Goal: Information Seeking & Learning: Learn about a topic

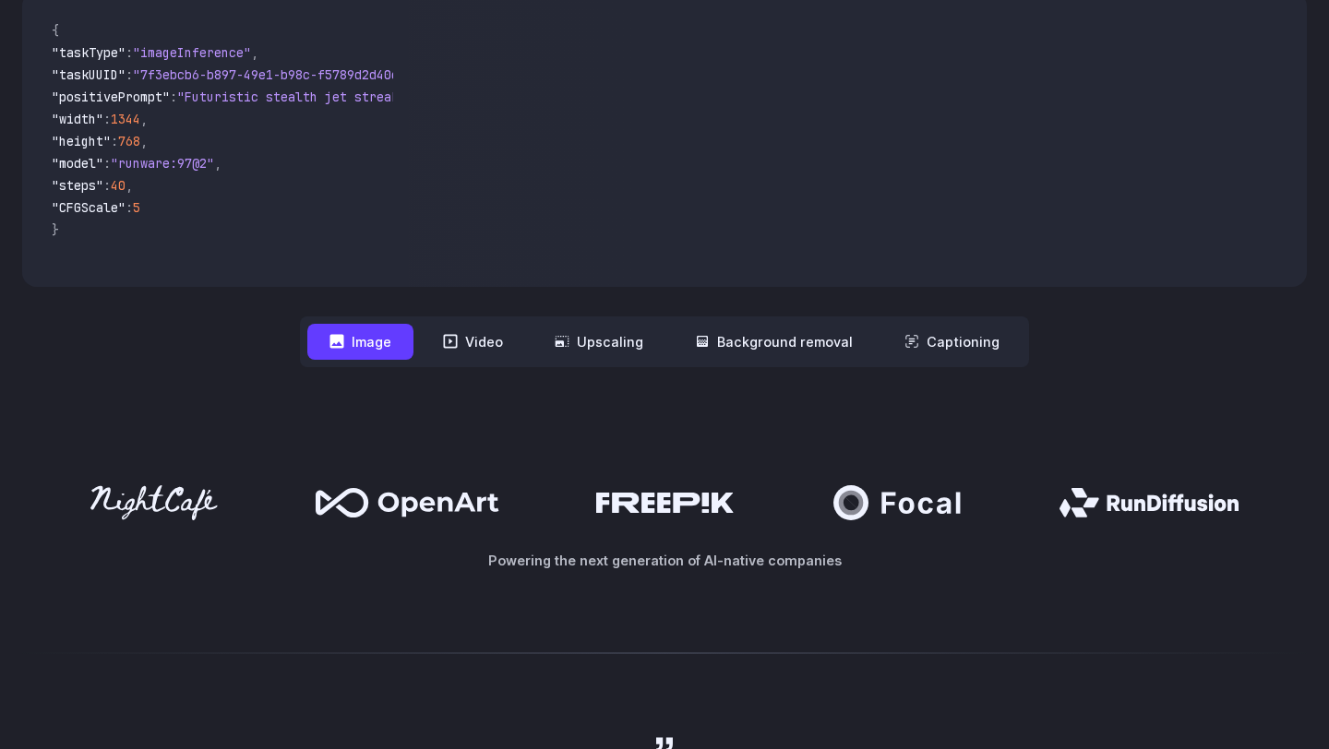
scroll to position [394, 0]
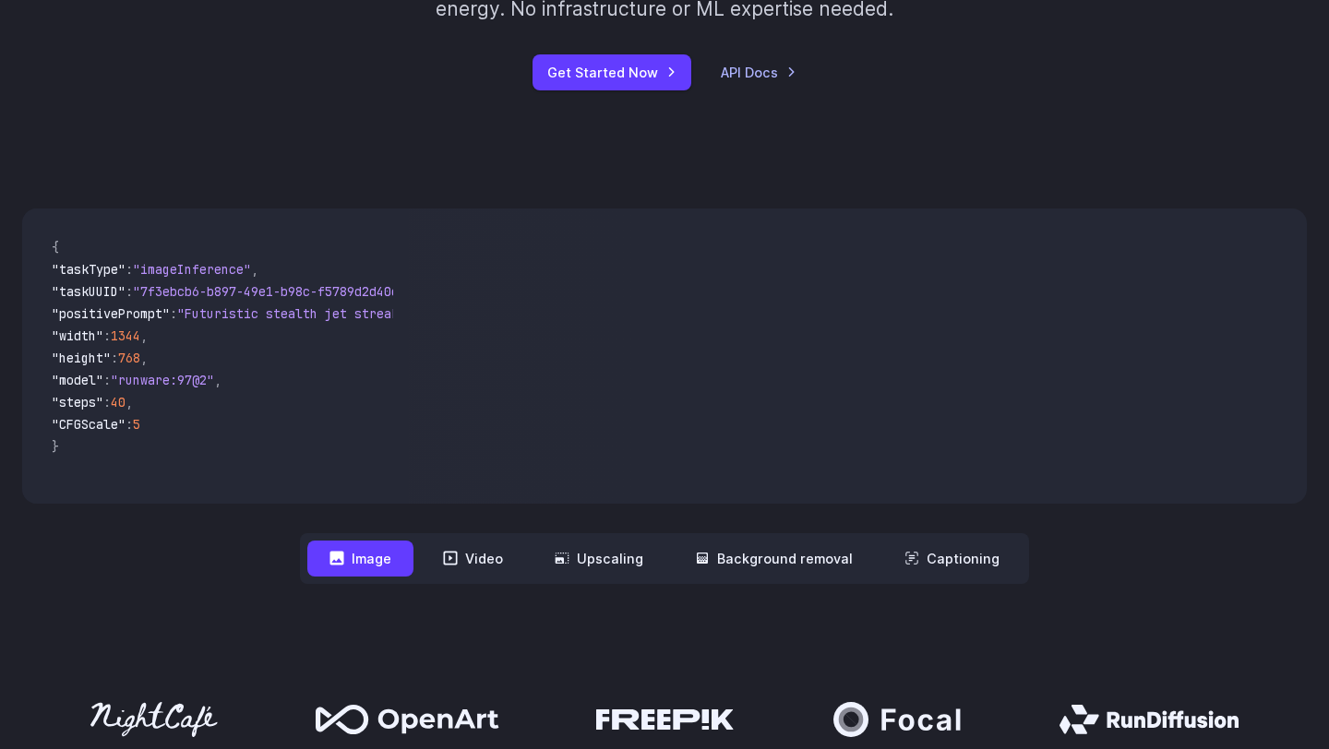
click at [720, 390] on video at bounding box center [857, 356] width 899 height 295
click at [484, 575] on button "Video" at bounding box center [473, 559] width 104 height 36
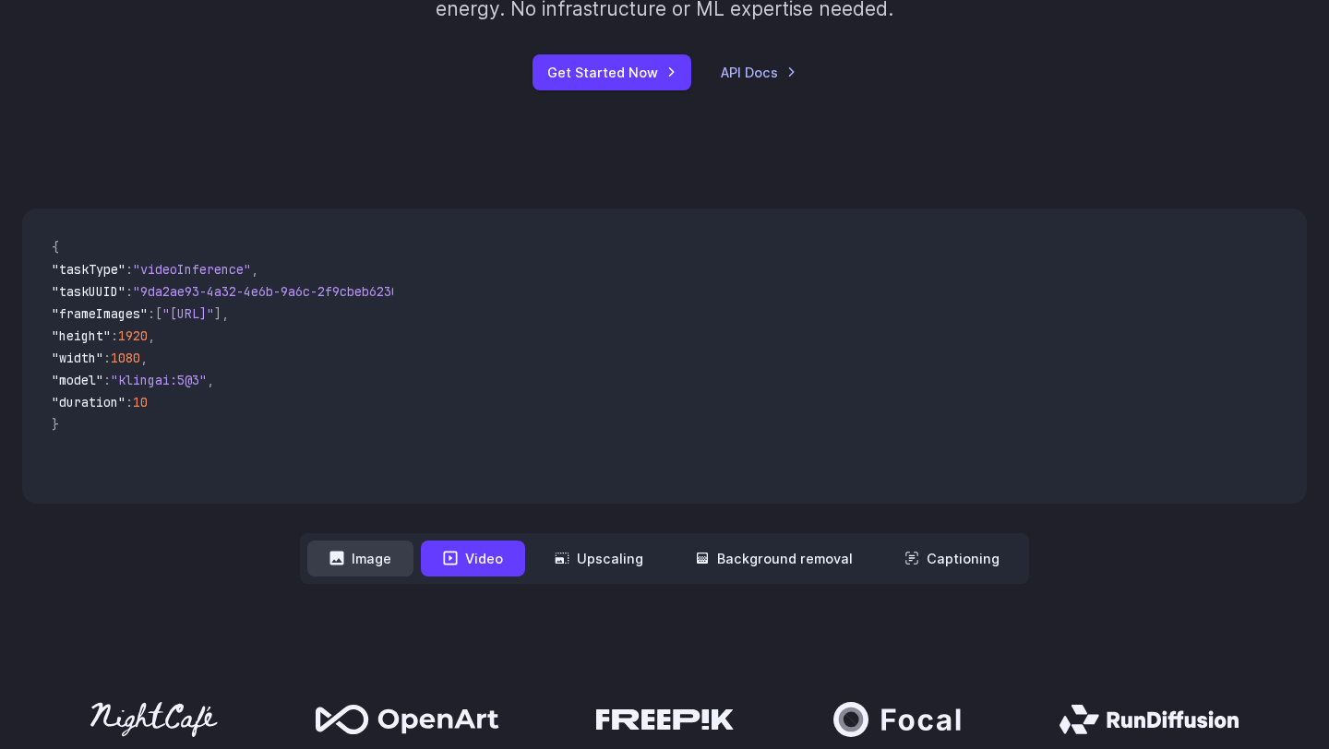
click at [378, 573] on button "Image" at bounding box center [360, 559] width 106 height 36
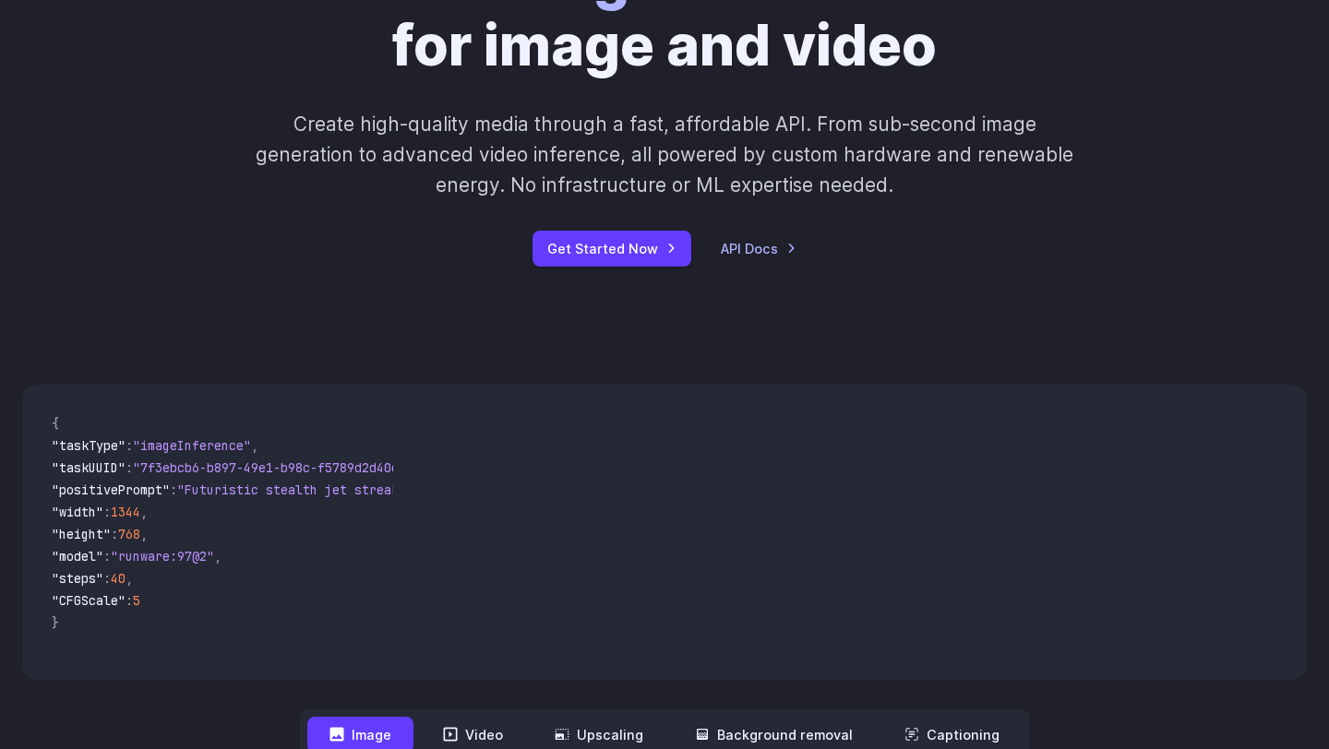
scroll to position [0, 0]
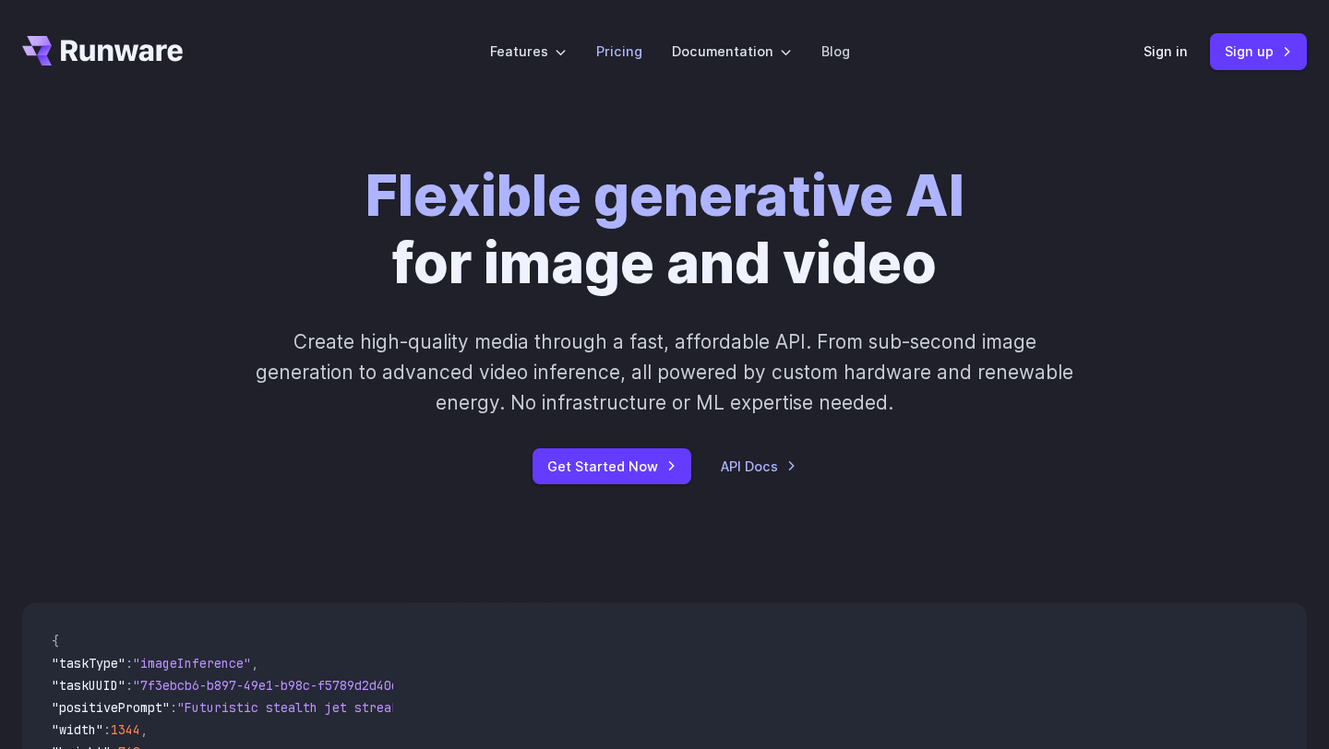
click at [626, 64] on li "Pricing" at bounding box center [619, 51] width 76 height 51
click at [625, 43] on link "Pricing" at bounding box center [619, 51] width 46 height 21
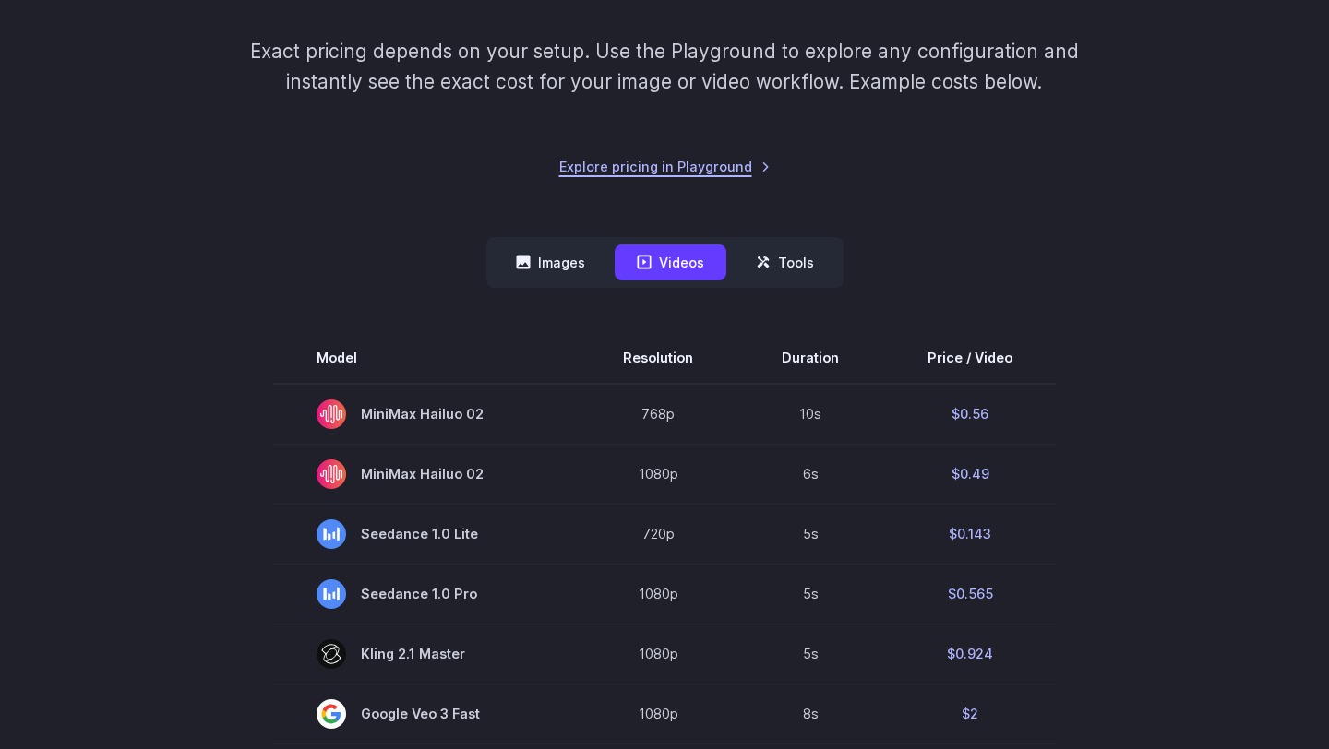
scroll to position [254, 0]
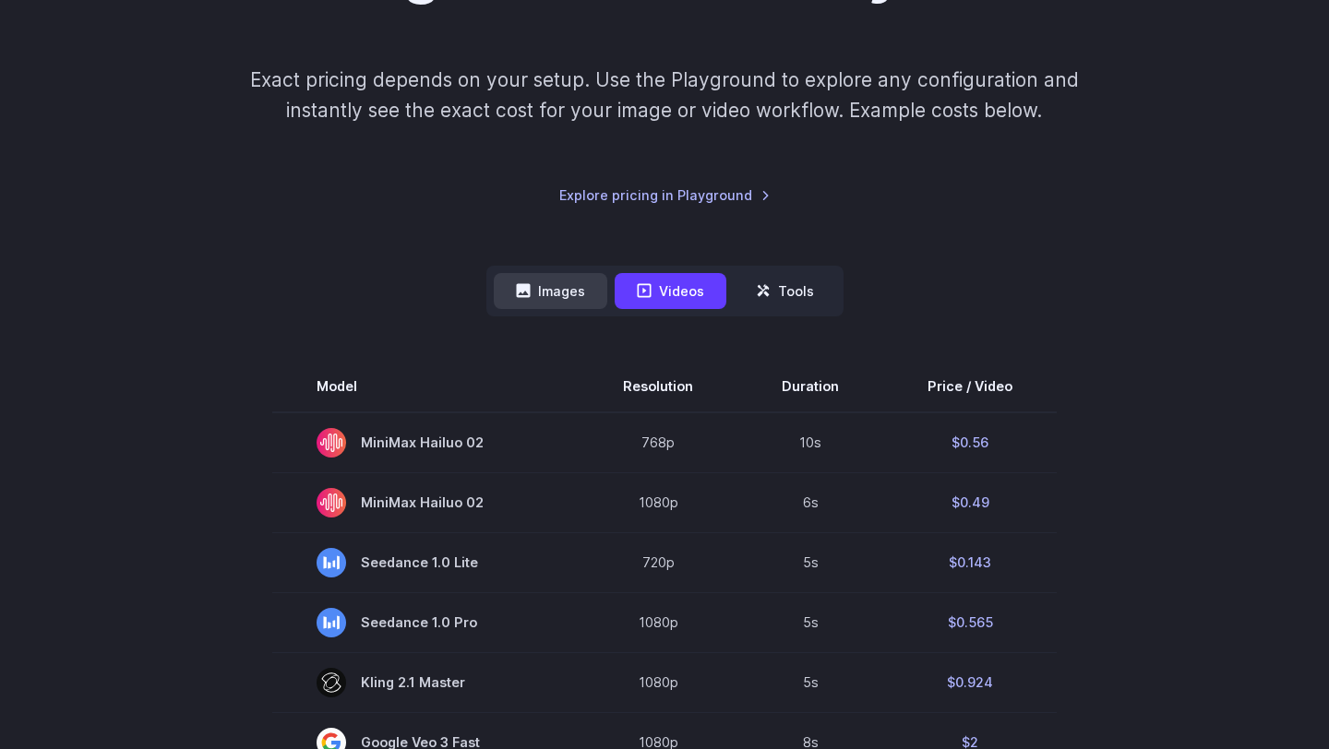
click at [574, 299] on button "Images" at bounding box center [551, 291] width 114 height 36
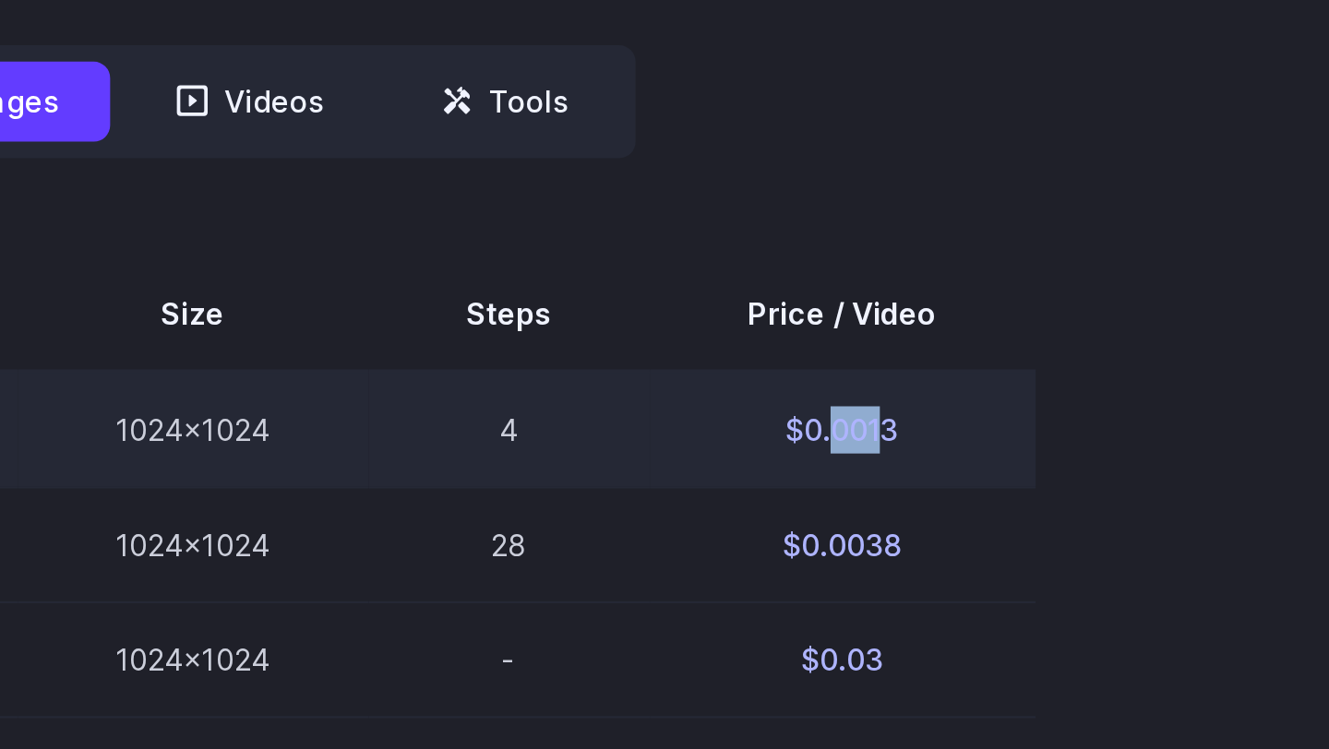
drag, startPoint x: 930, startPoint y: 441, endPoint x: 953, endPoint y: 441, distance: 23.1
click at [953, 441] on td "$0.0013" at bounding box center [936, 438] width 173 height 53
click at [970, 440] on td "$0.0013" at bounding box center [936, 438] width 173 height 53
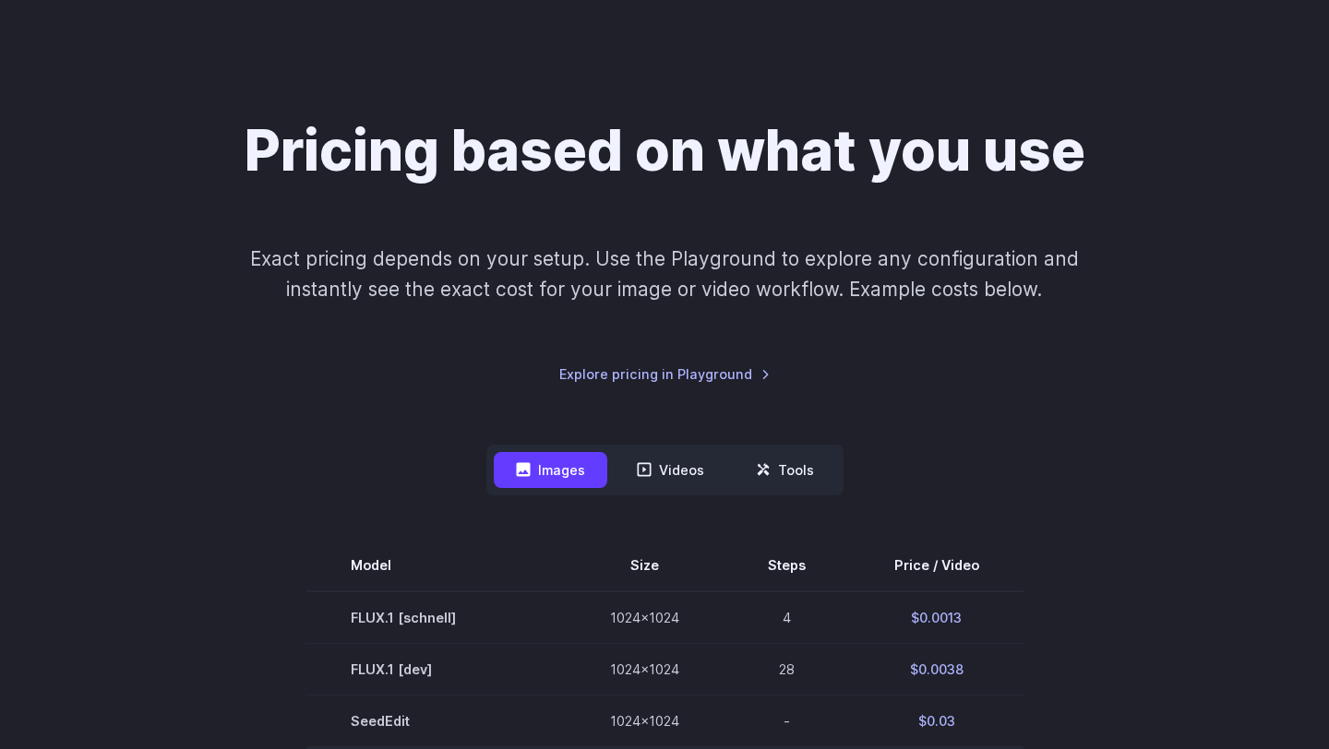
scroll to position [69, 0]
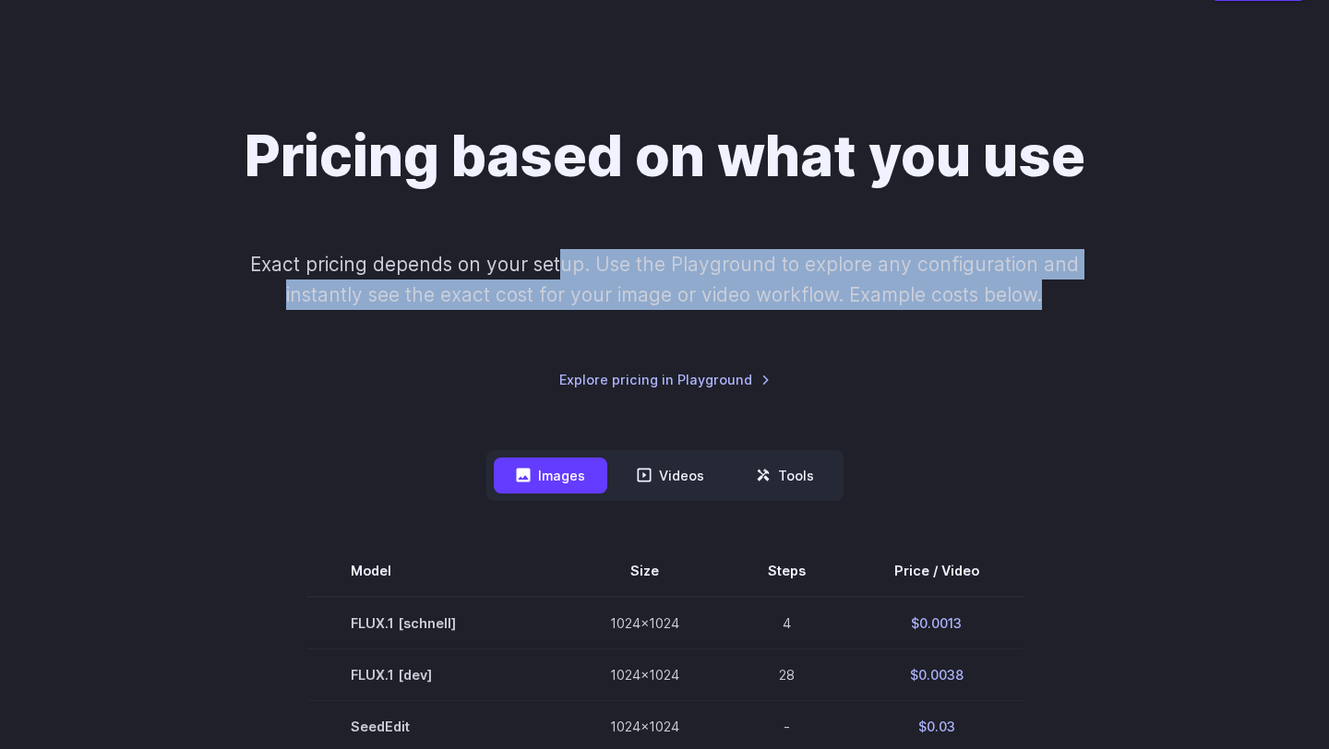
drag, startPoint x: 1096, startPoint y: 305, endPoint x: 568, endPoint y: 261, distance: 530.5
click at [568, 261] on p "Exact pricing depends on your setup. Use the Playground to explore any configur…" at bounding box center [664, 280] width 899 height 62
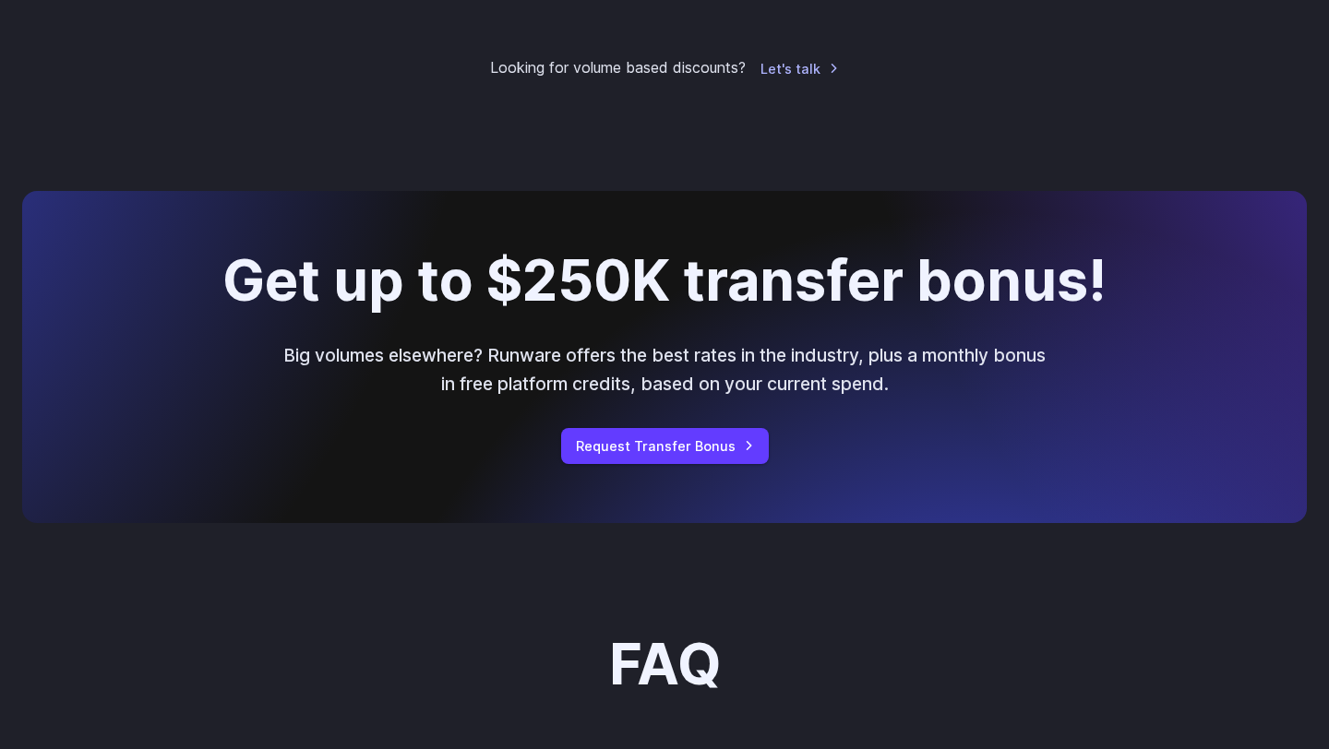
scroll to position [1625, 0]
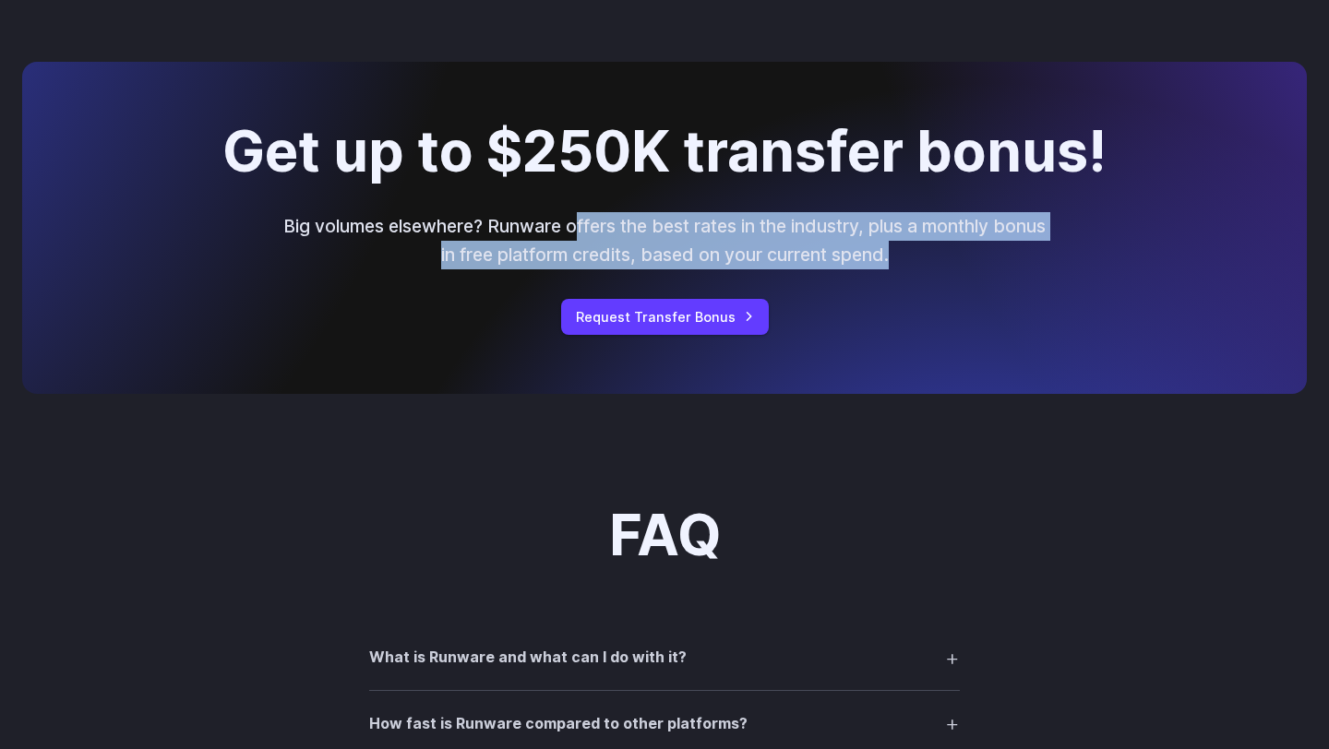
drag, startPoint x: 597, startPoint y: 221, endPoint x: 926, endPoint y: 281, distance: 335.0
click at [926, 281] on div "Get up to $250K transfer bonus! Big volumes elsewhere? Runware offers the best …" at bounding box center [664, 228] width 1285 height 332
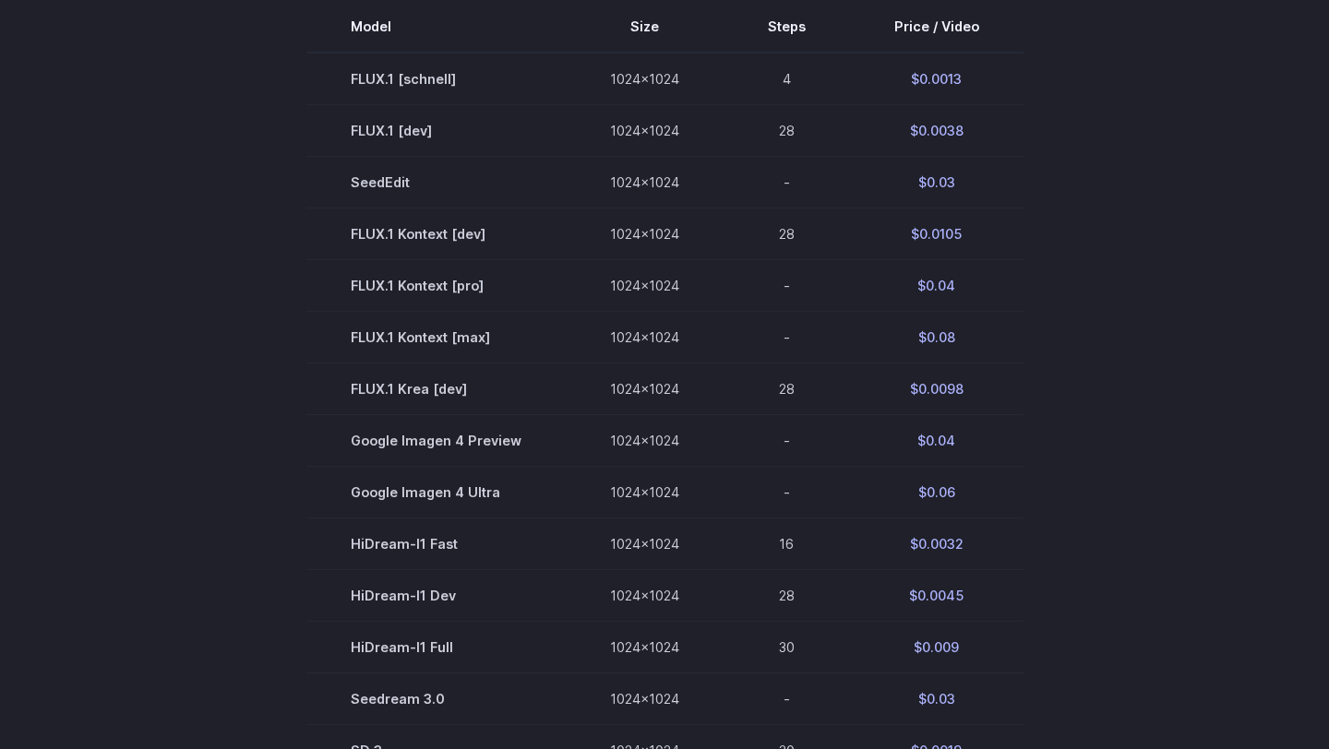
scroll to position [0, 0]
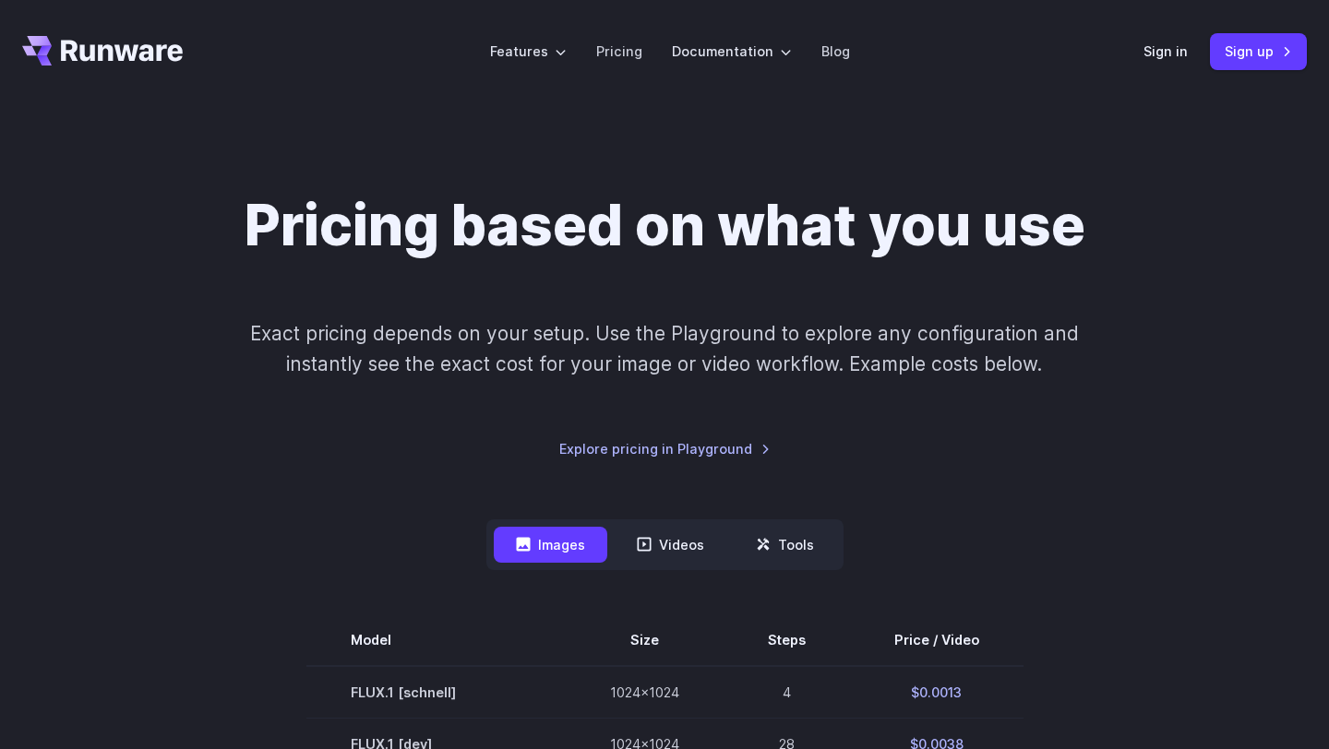
click at [816, 351] on p "Exact pricing depends on your setup. Use the Playground to explore any configur…" at bounding box center [664, 349] width 899 height 62
click at [802, 542] on button "Tools" at bounding box center [785, 545] width 102 height 36
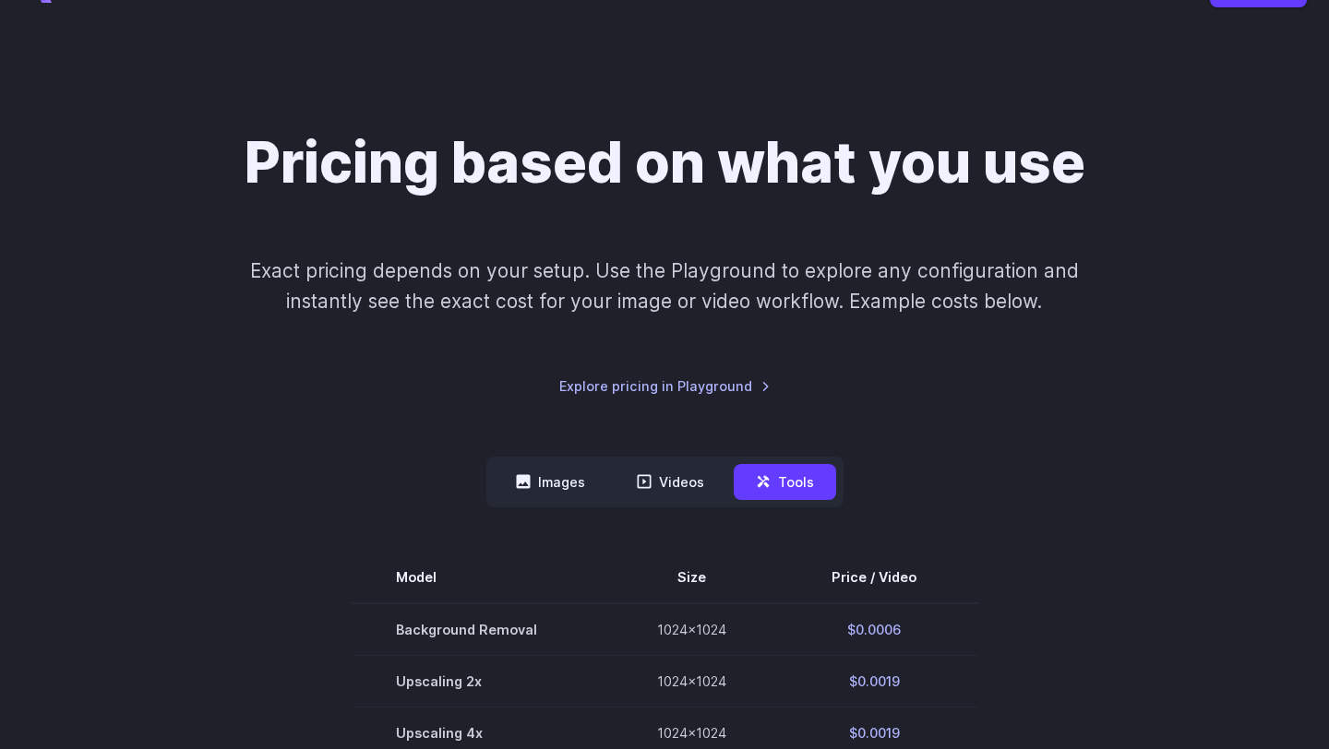
scroll to position [231, 0]
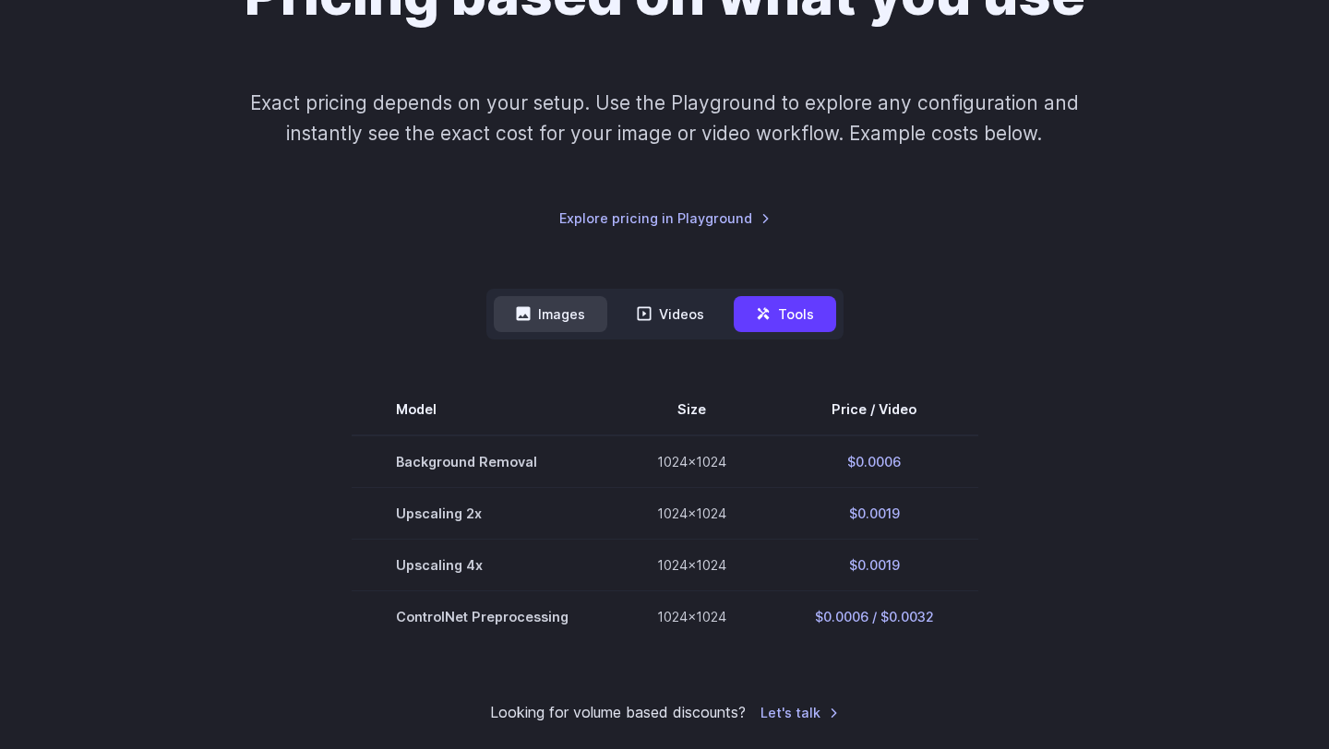
click at [586, 314] on button "Images" at bounding box center [551, 314] width 114 height 36
